Goal: Transaction & Acquisition: Purchase product/service

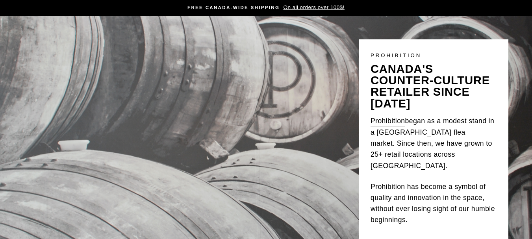
scroll to position [39, 0]
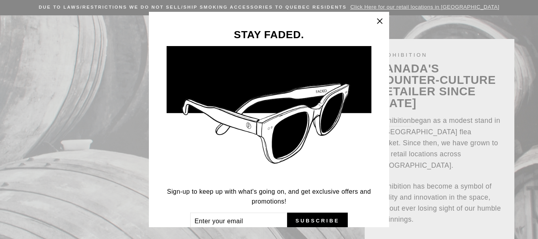
click at [384, 21] on icon "button" at bounding box center [379, 21] width 11 height 11
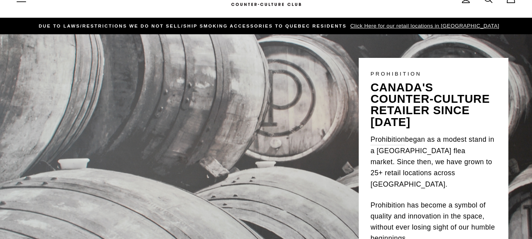
scroll to position [0, 0]
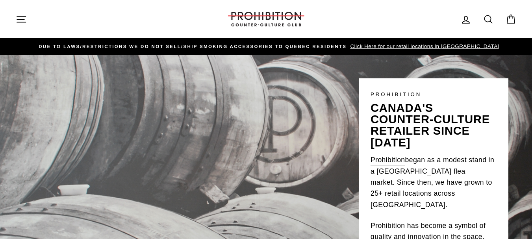
click at [488, 17] on icon at bounding box center [488, 19] width 11 height 11
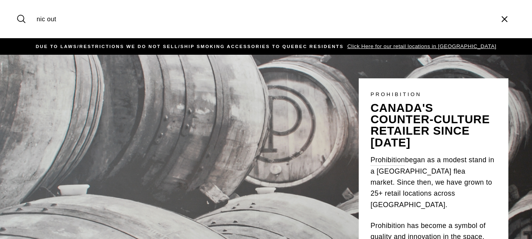
type input "nic out"
click at [16, 6] on button "Search" at bounding box center [24, 19] width 17 height 26
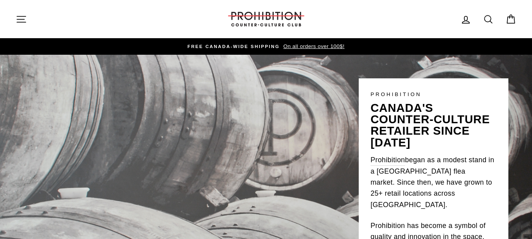
click at [525, 93] on div "PROHIBITION canada's counter-culture retailer since [DATE] Prohibition began as…" at bounding box center [266, 170] width 532 height 231
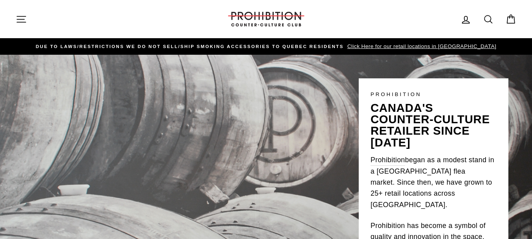
click at [489, 17] on icon at bounding box center [488, 19] width 11 height 11
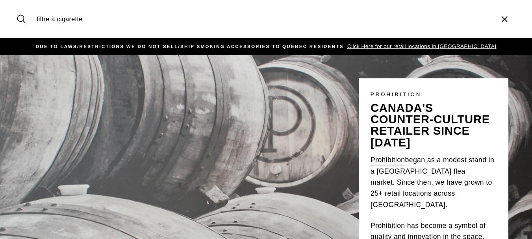
type input "filtre à cigarette"
click at [16, 6] on button "Search" at bounding box center [24, 19] width 17 height 26
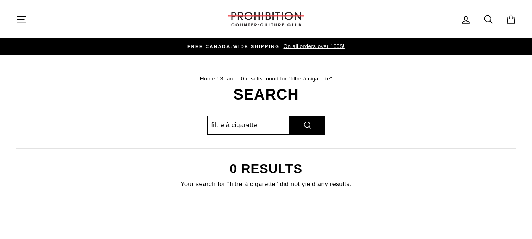
click at [263, 126] on input "filtre à cigarette" at bounding box center [248, 125] width 83 height 19
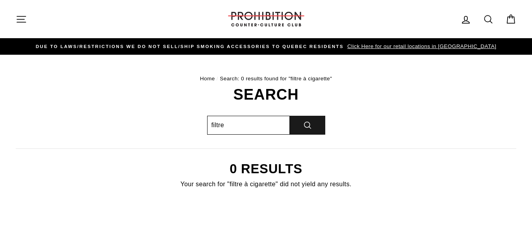
type input "filtre"
click at [313, 124] on button "Search" at bounding box center [307, 125] width 35 height 19
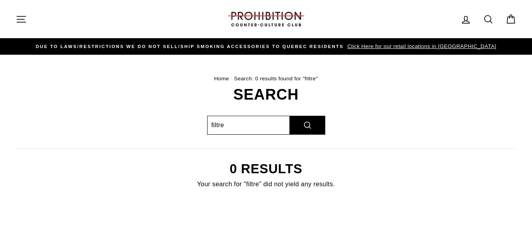
click at [222, 124] on input "filtre" at bounding box center [248, 125] width 83 height 19
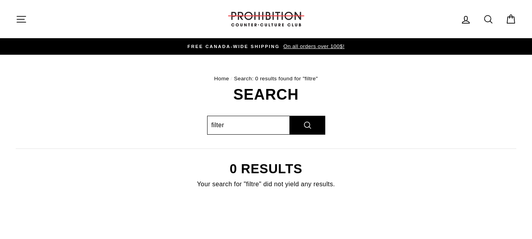
type input "filter"
click at [290, 116] on button "Search" at bounding box center [307, 125] width 35 height 19
click at [260, 130] on input "filter" at bounding box center [248, 125] width 83 height 19
click at [290, 116] on button "Search" at bounding box center [307, 125] width 35 height 19
click at [512, 20] on icon at bounding box center [510, 19] width 11 height 11
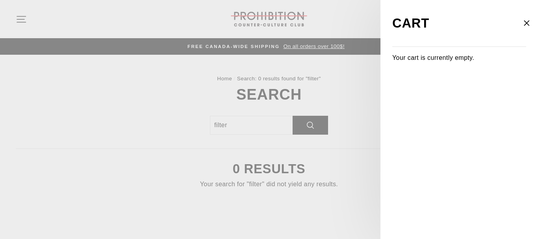
click at [527, 22] on icon "button" at bounding box center [526, 23] width 11 height 11
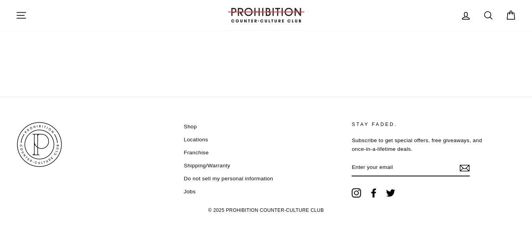
scroll to position [235, 0]
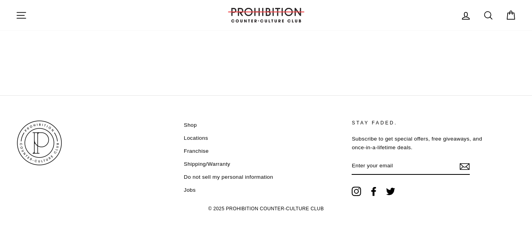
click at [189, 124] on link "Shop" at bounding box center [190, 125] width 13 height 12
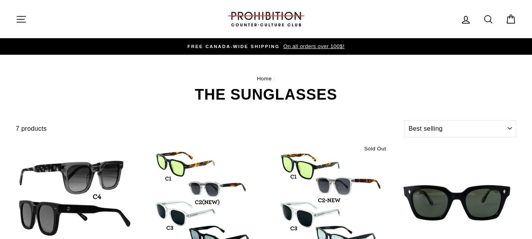
select select "best-selling"
click at [486, 17] on icon at bounding box center [488, 19] width 11 height 11
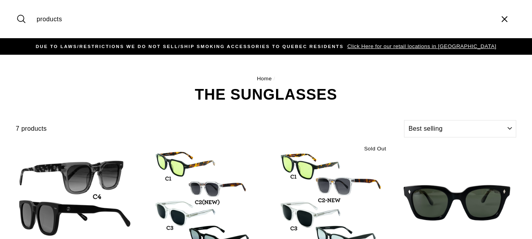
type input "products"
click at [16, 6] on button "Search" at bounding box center [24, 19] width 17 height 26
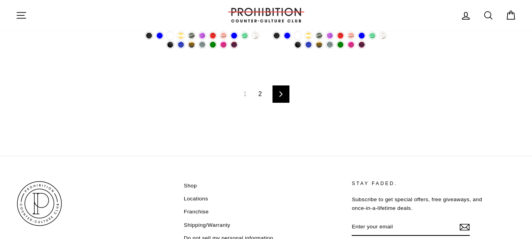
scroll to position [683, 0]
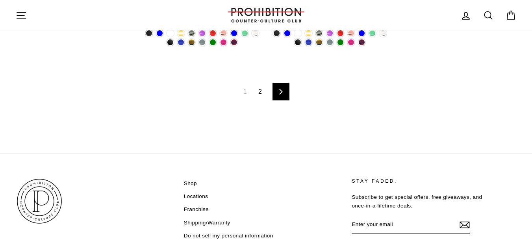
click at [282, 93] on icon at bounding box center [281, 92] width 3 height 6
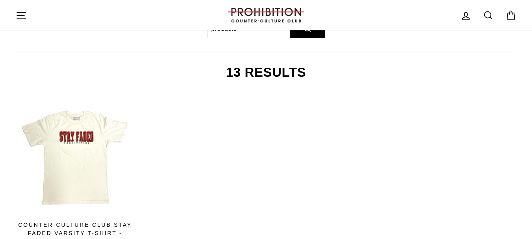
scroll to position [11, 0]
